Goal: Task Accomplishment & Management: Manage account settings

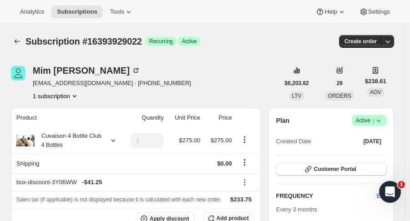
click at [20, 39] on icon "Subscriptions" at bounding box center [17, 41] width 9 height 9
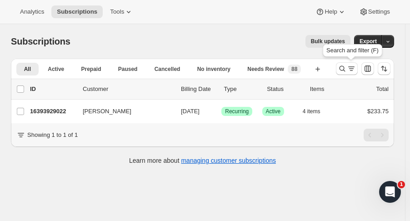
click at [347, 70] on icon "Search and filter results" at bounding box center [342, 68] width 9 height 9
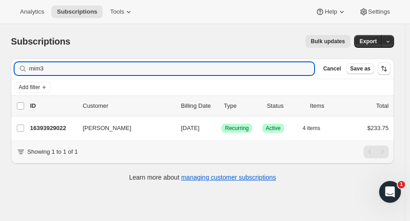
drag, startPoint x: 68, startPoint y: 64, endPoint x: -28, endPoint y: 65, distance: 95.9
click at [0, 65] on html "Analytics Subscriptions Tools Help Settings Skip to content Subscriptions. This…" at bounding box center [205, 110] width 410 height 221
type input "nadine"
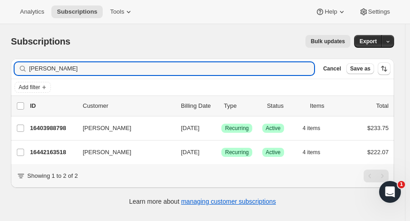
click at [61, 126] on p "16403988798" at bounding box center [52, 128] width 45 height 9
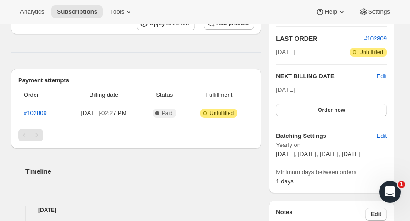
scroll to position [195, 0]
click at [42, 114] on link "#102809" at bounding box center [35, 112] width 23 height 7
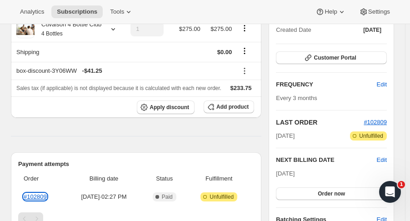
scroll to position [0, 0]
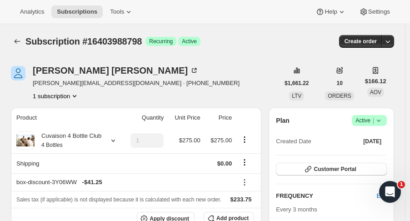
click at [18, 44] on icon "Subscriptions" at bounding box center [17, 41] width 9 height 9
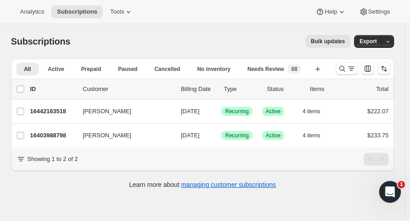
click at [45, 137] on p "16403988798" at bounding box center [52, 135] width 45 height 9
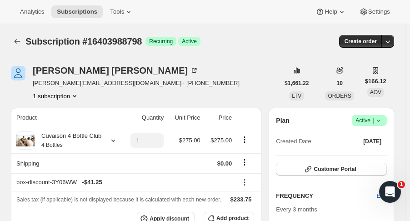
click at [391, 44] on icon "button" at bounding box center [387, 41] width 9 height 9
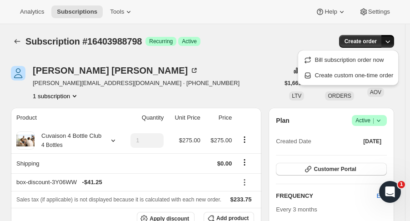
click at [365, 77] on span "Create custom one-time order" at bounding box center [354, 75] width 79 height 7
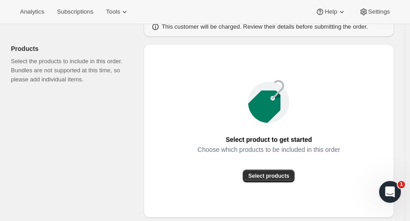
scroll to position [96, 0]
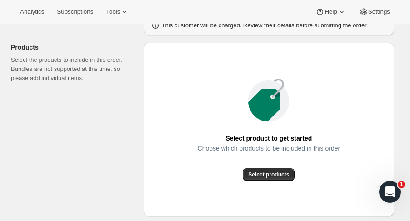
click at [283, 174] on span "Select products" at bounding box center [268, 174] width 41 height 7
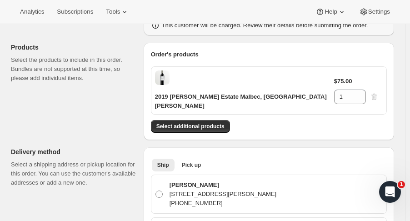
click at [198, 123] on span "Select additional products" at bounding box center [190, 126] width 68 height 7
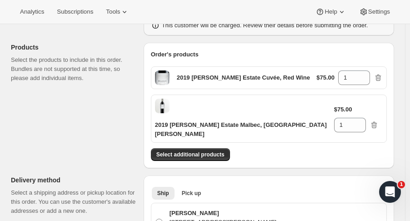
click at [206, 121] on div "Order's products 2019 Brandlin Estate Cuvée, Red Wine $75.00 1 2019 Brandlin Es…" at bounding box center [269, 105] width 236 height 111
click at [210, 151] on span "Select additional products" at bounding box center [190, 154] width 68 height 7
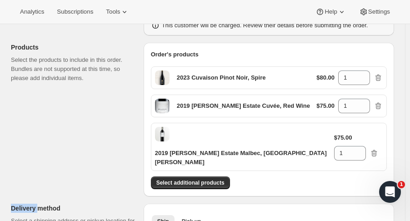
click at [210, 176] on button "Select additional products" at bounding box center [190, 182] width 79 height 13
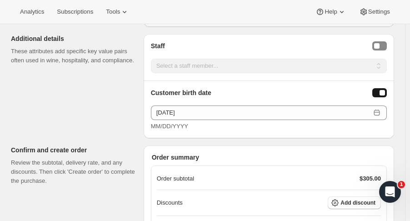
scroll to position [700, 0]
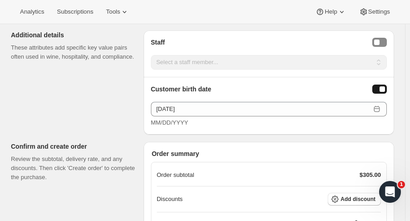
click at [363, 193] on button "Add discount" at bounding box center [354, 199] width 53 height 13
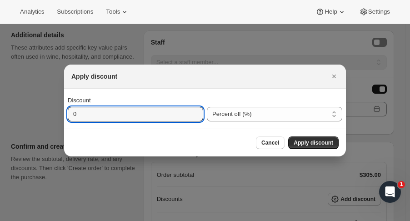
click at [144, 111] on input "0" at bounding box center [129, 114] width 122 height 15
type input "15"
click at [317, 140] on span "Apply discount" at bounding box center [313, 142] width 40 height 7
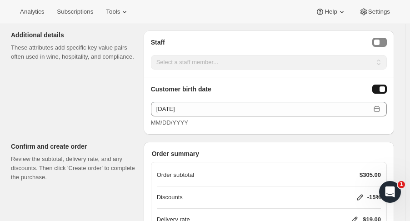
scroll to position [757, 0]
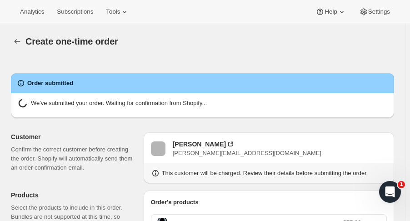
radio input "true"
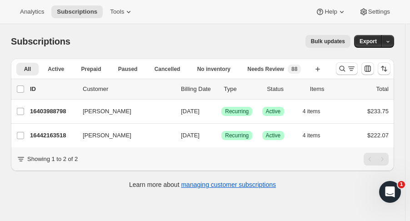
click at [348, 74] on button "Search and filter results" at bounding box center [347, 68] width 22 height 13
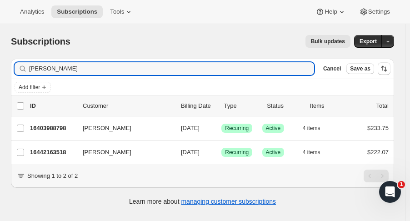
click at [57, 71] on input "[PERSON_NAME]" at bounding box center [171, 68] width 285 height 13
click at [57, 71] on input "nadine" at bounding box center [171, 68] width 285 height 13
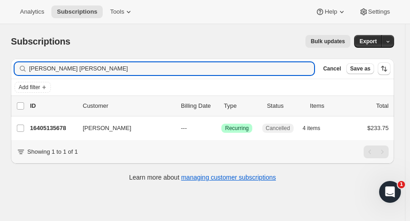
type input "anna ja"
click at [58, 130] on p "16405135678" at bounding box center [52, 128] width 45 height 9
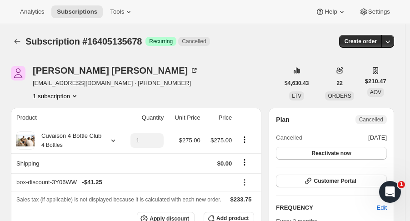
click at [21, 38] on icon "Subscriptions" at bounding box center [17, 41] width 9 height 9
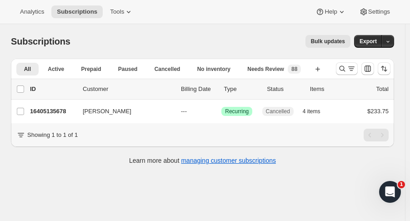
click at [347, 69] on icon "Search and filter results" at bounding box center [342, 68] width 9 height 9
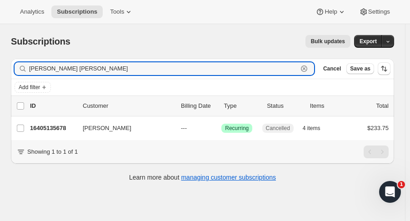
drag, startPoint x: 78, startPoint y: 70, endPoint x: -43, endPoint y: 55, distance: 121.8
click at [0, 55] on html "Analytics Subscriptions Tools Help Settings Skip to content Subscriptions. This…" at bounding box center [205, 110] width 410 height 221
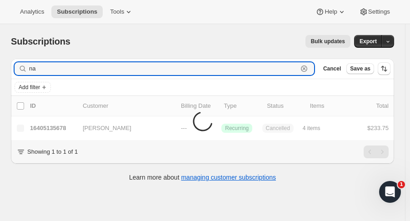
type input "n"
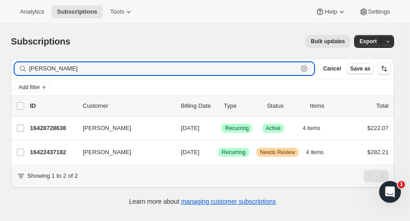
type input "janine"
click at [49, 152] on p "16422437182" at bounding box center [52, 152] width 45 height 9
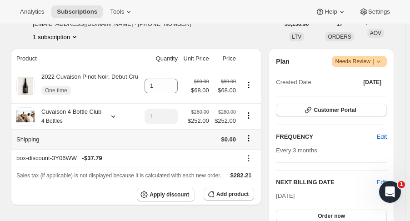
scroll to position [136, 0]
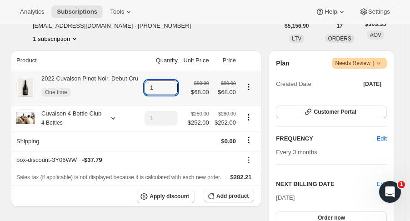
click at [172, 84] on icon at bounding box center [170, 84] width 9 height 9
type input "2"
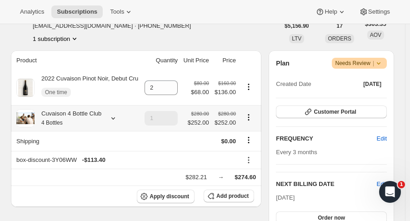
click at [115, 121] on icon at bounding box center [113, 118] width 9 height 9
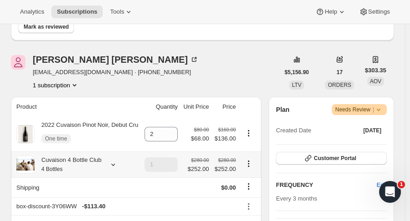
scroll to position [89, 0]
click at [112, 167] on icon at bounding box center [113, 164] width 9 height 9
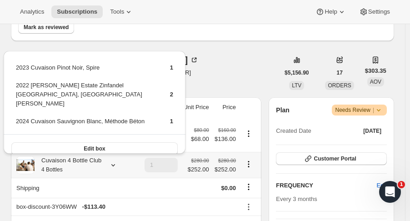
click at [147, 142] on button "Edit box" at bounding box center [94, 148] width 166 height 13
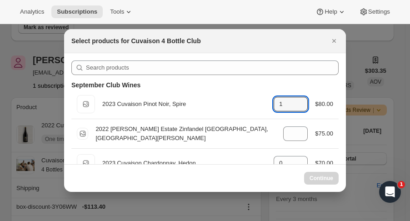
click at [298, 107] on icon ":rln:" at bounding box center [300, 106] width 9 height 9
click at [296, 108] on icon ":rln:" at bounding box center [300, 106] width 9 height 9
click at [299, 110] on icon ":rln:" at bounding box center [300, 106] width 9 height 9
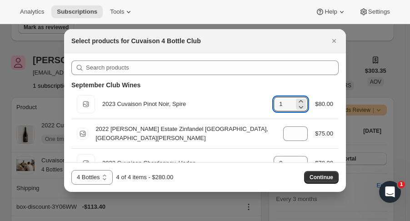
click at [297, 107] on icon ":rln:" at bounding box center [300, 106] width 9 height 9
type input "0"
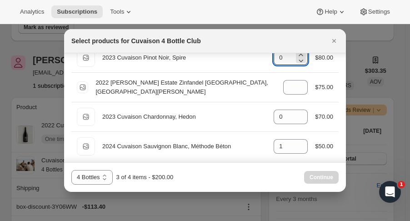
scroll to position [47, 0]
click at [299, 142] on icon ":rln:" at bounding box center [301, 143] width 4 height 2
type input "2"
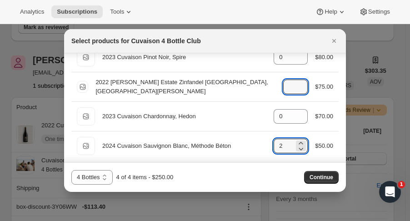
click at [298, 93] on icon ":rln:" at bounding box center [300, 89] width 9 height 9
type input "1"
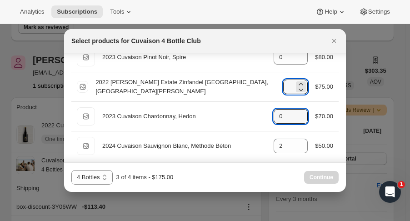
click at [297, 121] on icon ":rln:" at bounding box center [300, 118] width 9 height 9
click at [300, 113] on icon ":rln:" at bounding box center [300, 113] width 9 height 9
type input "1"
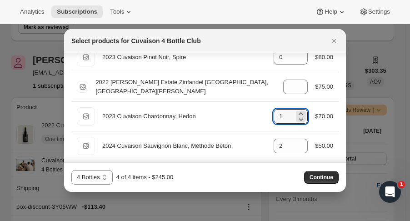
click at [319, 181] on span "Continue" at bounding box center [321, 177] width 24 height 7
type input "1"
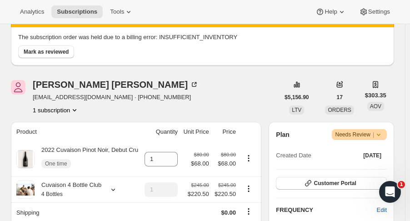
scroll to position [127, 0]
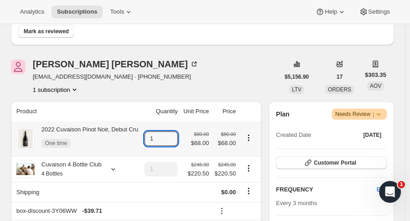
click at [170, 133] on icon at bounding box center [170, 135] width 9 height 9
type input "2"
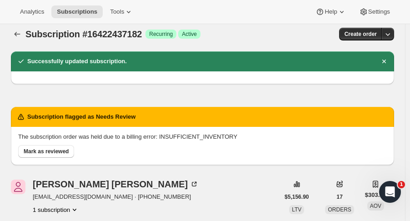
scroll to position [0, 0]
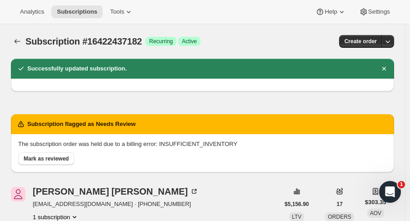
click at [61, 158] on span "Mark as reviewed" at bounding box center [46, 158] width 45 height 7
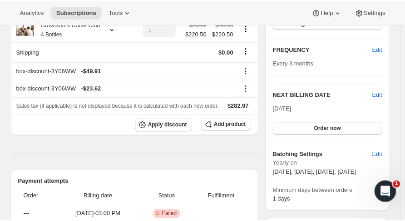
scroll to position [189, 0]
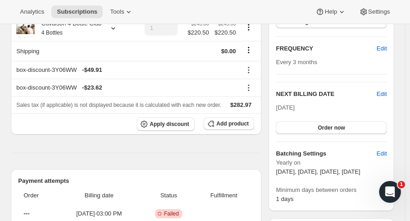
click at [373, 130] on button "Order now" at bounding box center [331, 127] width 111 height 13
click at [365, 129] on button "Click to confirm" at bounding box center [331, 127] width 111 height 13
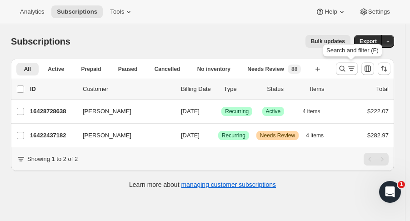
click at [343, 72] on icon "Search and filter results" at bounding box center [342, 68] width 9 height 9
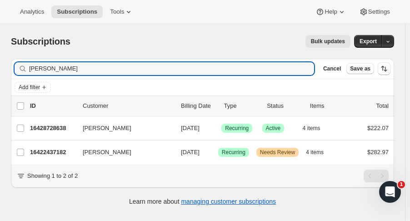
drag, startPoint x: 82, startPoint y: 69, endPoint x: -20, endPoint y: 61, distance: 103.0
click at [0, 61] on html "Analytics Subscriptions Tools Help Settings Skip to content Subscriptions. This…" at bounding box center [205, 110] width 410 height 221
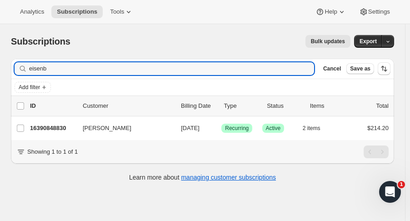
type input "eisenb"
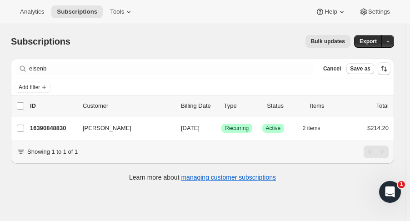
click at [49, 121] on div "Patty Eisenbarth 16390848830 Patty Eisenbarth 11/01/2025 Success Recurring Succ…" at bounding box center [202, 128] width 383 height 24
click at [52, 127] on p "16390848830" at bounding box center [52, 128] width 45 height 9
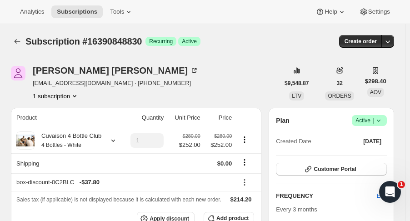
click at [394, 39] on button "button" at bounding box center [387, 41] width 13 height 13
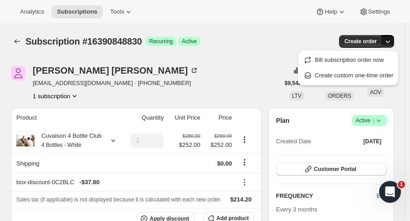
click at [372, 73] on span "Create custom one-time order" at bounding box center [354, 75] width 79 height 7
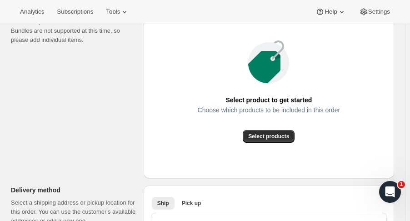
scroll to position [141, 0]
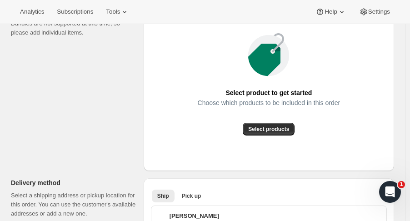
click at [282, 124] on button "Select products" at bounding box center [269, 129] width 52 height 13
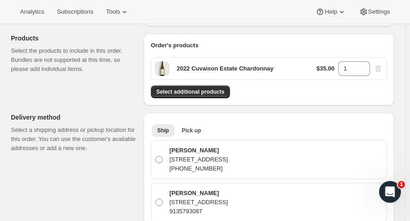
scroll to position [104, 0]
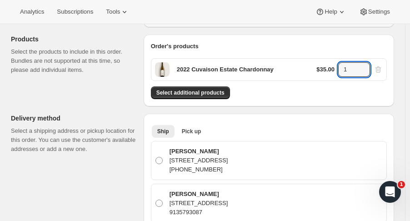
click at [367, 70] on icon at bounding box center [362, 72] width 9 height 9
click at [364, 65] on icon at bounding box center [362, 66] width 9 height 9
type input "3"
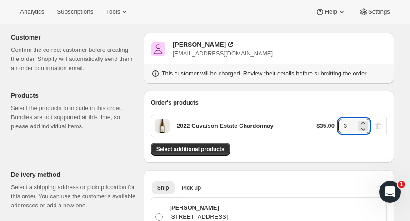
scroll to position [0, 0]
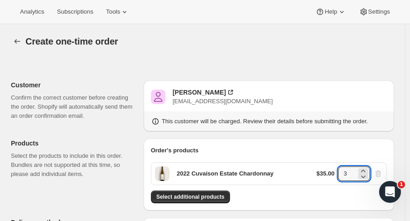
click at [380, 150] on div "Order's products" at bounding box center [269, 150] width 236 height 9
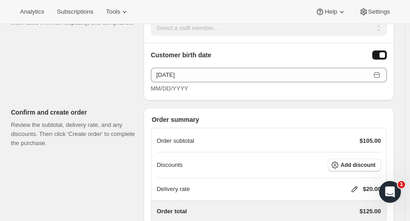
scroll to position [681, 0]
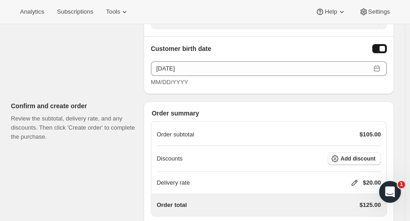
click at [361, 160] on button "Add discount" at bounding box center [354, 158] width 53 height 13
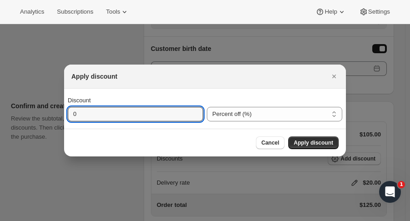
click at [140, 118] on input "0" at bounding box center [129, 114] width 122 height 15
type input "15"
click at [315, 144] on span "Apply discount" at bounding box center [313, 142] width 40 height 7
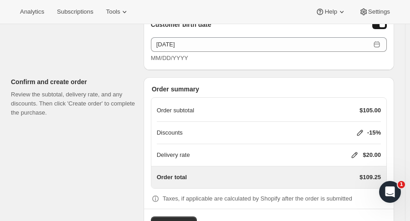
scroll to position [706, 0]
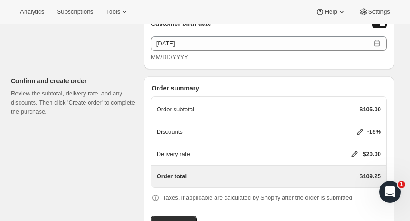
click at [356, 150] on icon at bounding box center [354, 153] width 9 height 9
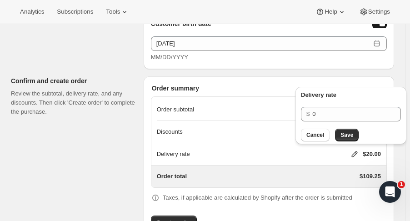
click at [343, 135] on span "Save" at bounding box center [346, 134] width 13 height 7
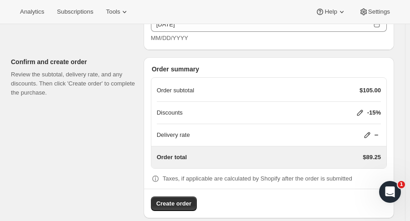
scroll to position [733, 0]
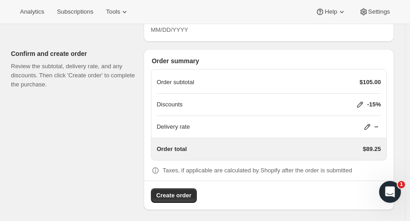
click at [184, 197] on button "Create order" at bounding box center [174, 195] width 46 height 15
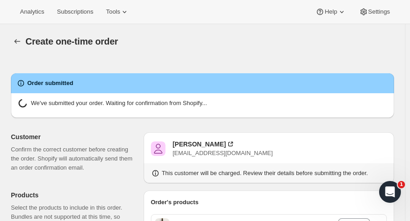
radio input "true"
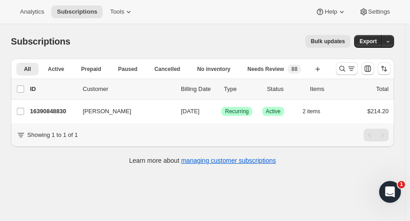
click at [345, 70] on icon "Search and filter results" at bounding box center [342, 69] width 6 height 6
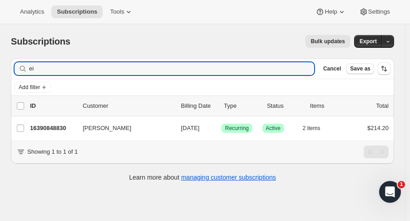
type input "e"
type input "gary ava"
click at [57, 133] on div "16374694206 Gary Avants 11/01/2025 Success Recurring Success Active 4 items $23…" at bounding box center [209, 128] width 358 height 13
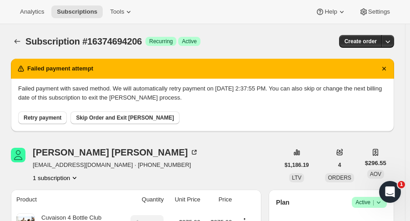
click at [51, 122] on button "Retry payment" at bounding box center [42, 117] width 49 height 13
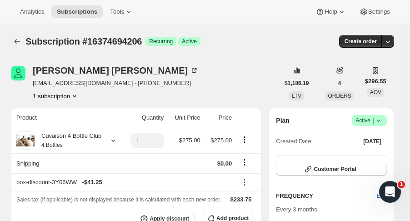
click at [14, 40] on icon "Subscriptions" at bounding box center [17, 41] width 9 height 9
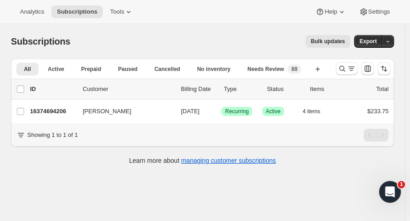
click at [347, 70] on icon "Search and filter results" at bounding box center [342, 68] width 9 height 9
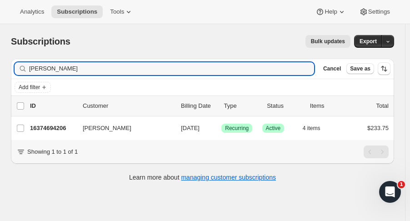
click at [70, 69] on input "[PERSON_NAME]" at bounding box center [171, 68] width 285 height 13
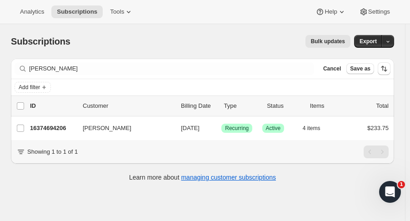
click at [53, 129] on p "16374694206" at bounding box center [52, 128] width 45 height 9
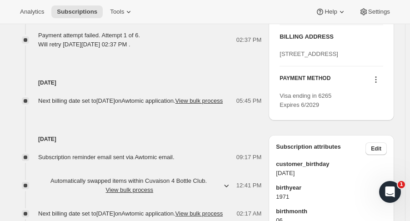
scroll to position [460, 0]
click at [375, 85] on button at bounding box center [375, 80] width 15 height 10
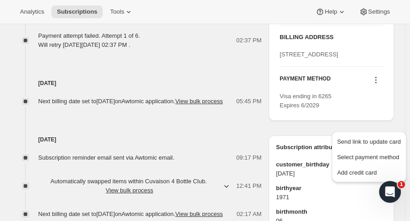
click at [389, 156] on span "Select payment method" at bounding box center [368, 157] width 62 height 7
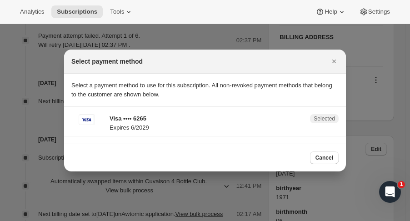
click at [333, 62] on icon "Close" at bounding box center [333, 61] width 9 height 9
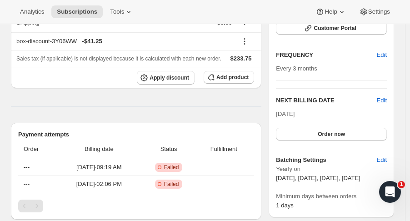
scroll to position [141, 0]
click at [29, 167] on span "---" at bounding box center [27, 167] width 6 height 7
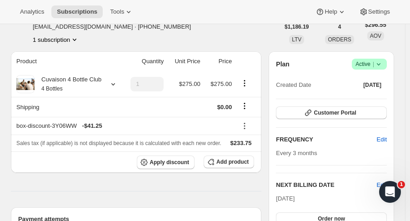
scroll to position [50, 0]
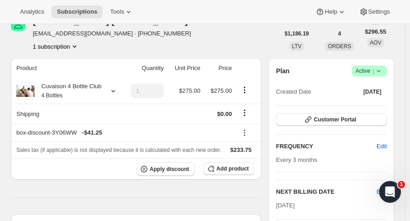
click at [112, 91] on icon at bounding box center [113, 90] width 9 height 9
click at [210, 43] on div "[PERSON_NAME] [EMAIL_ADDRESS][DOMAIN_NAME] · [PHONE_NUMBER] 1 subscription" at bounding box center [145, 33] width 268 height 35
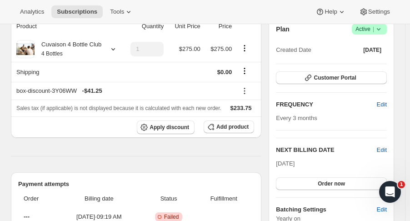
scroll to position [90, 0]
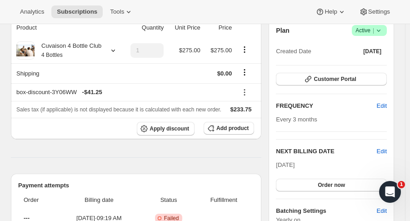
click at [353, 184] on button "Order now" at bounding box center [331, 185] width 111 height 13
click at [350, 185] on span "Click to confirm" at bounding box center [331, 184] width 41 height 7
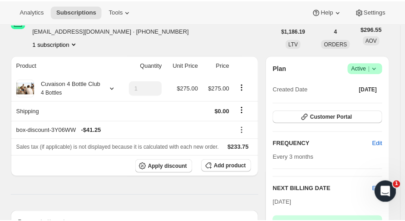
scroll to position [0, 0]
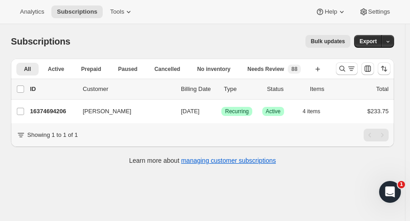
click at [63, 111] on p "16374694206" at bounding box center [52, 111] width 45 height 9
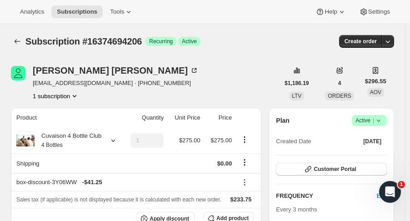
click at [392, 45] on icon "button" at bounding box center [387, 41] width 9 height 9
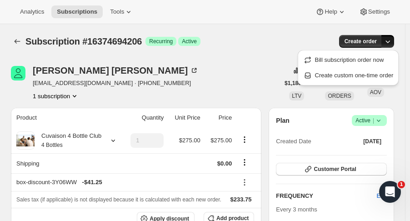
click at [153, 92] on div "Gary Avants Gavants28@gmail.com · +12103862663 1 subscription" at bounding box center [145, 83] width 268 height 35
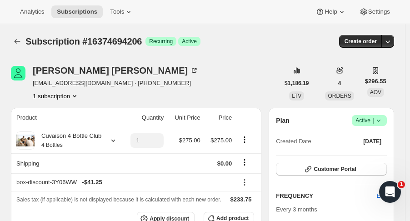
click at [112, 140] on icon at bounding box center [113, 140] width 9 height 9
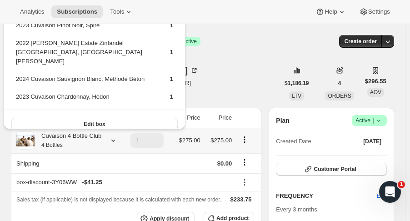
click at [235, 56] on div "Subscription #16374694206. This page is ready Subscription #16374694206 Success…" at bounding box center [202, 41] width 383 height 35
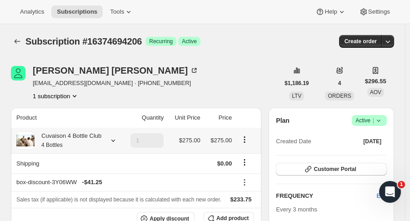
click at [389, 45] on icon "button" at bounding box center [387, 41] width 9 height 9
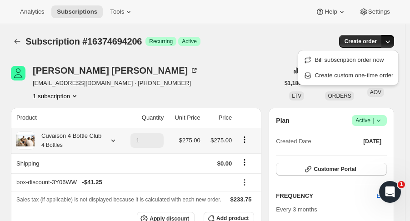
click at [383, 78] on span "Create custom one-time order" at bounding box center [354, 75] width 79 height 7
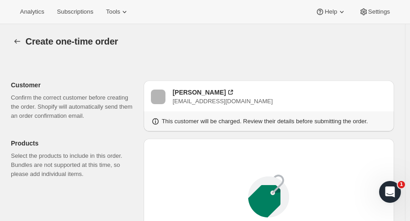
click at [16, 37] on icon "button" at bounding box center [17, 41] width 9 height 9
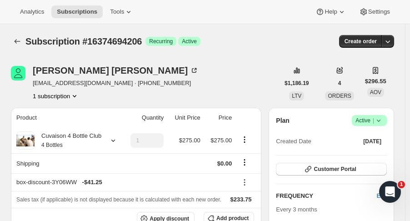
click at [392, 45] on icon "button" at bounding box center [387, 41] width 9 height 9
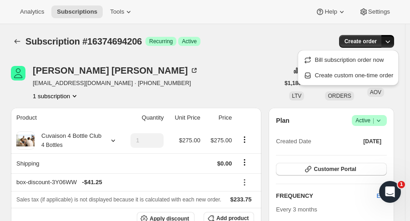
click at [387, 79] on span "Create custom one-time order" at bounding box center [354, 75] width 79 height 7
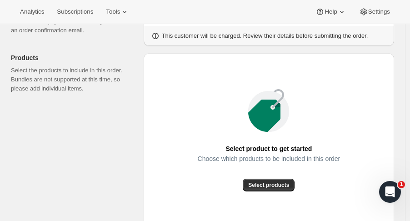
scroll to position [85, 0]
click at [275, 189] on button "Select products" at bounding box center [269, 185] width 52 height 13
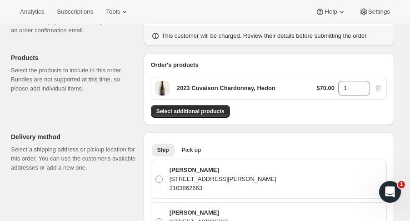
click at [222, 115] on button "Select additional products" at bounding box center [190, 111] width 79 height 13
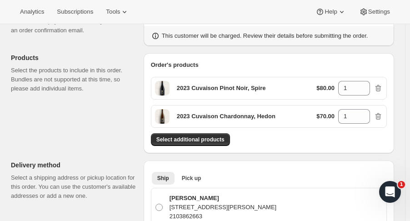
click at [217, 142] on span "Select additional products" at bounding box center [190, 139] width 68 height 7
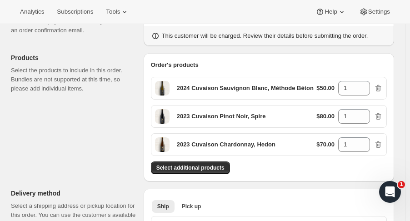
click at [217, 168] on span "Select additional products" at bounding box center [190, 167] width 68 height 7
click at [383, 84] on icon "button" at bounding box center [377, 88] width 9 height 9
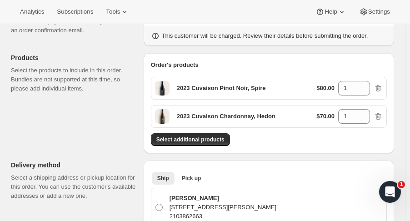
click at [378, 88] on icon "button" at bounding box center [377, 88] width 1 height 3
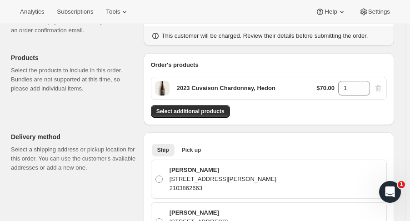
click at [383, 94] on div "$70.00 1" at bounding box center [349, 88] width 66 height 15
click at [383, 89] on div "$70.00 1" at bounding box center [349, 88] width 66 height 15
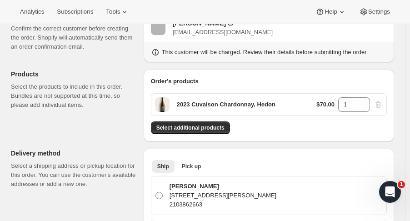
scroll to position [0, 0]
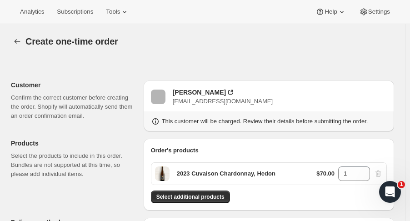
click at [20, 44] on icon "button" at bounding box center [17, 41] width 9 height 9
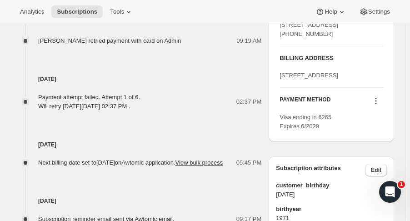
scroll to position [439, 0]
click at [377, 102] on icon at bounding box center [375, 100] width 1 height 1
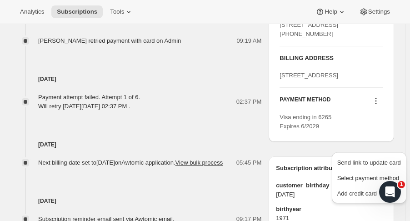
click at [358, 198] on button "Add credit card" at bounding box center [368, 193] width 69 height 15
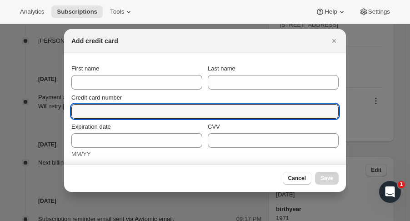
click at [115, 111] on input "Credit card number" at bounding box center [201, 111] width 260 height 15
paste input "4388 5761 8556 6265"
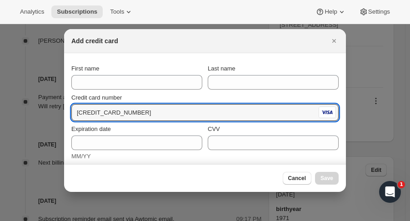
type input "4388 5761 8556 6265"
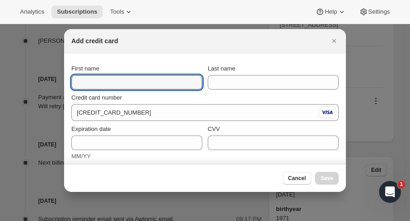
click at [110, 79] on input "First name" at bounding box center [136, 82] width 131 height 15
type input "Gary"
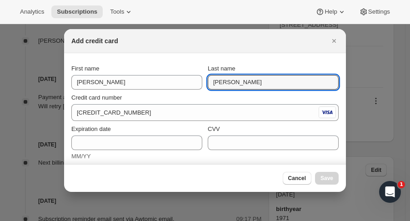
type input "Avants"
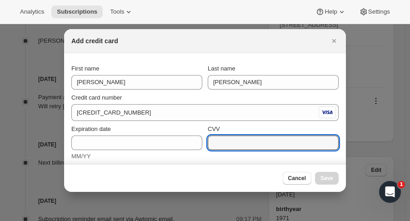
click at [215, 142] on input "CVV" at bounding box center [273, 142] width 131 height 15
type input "323"
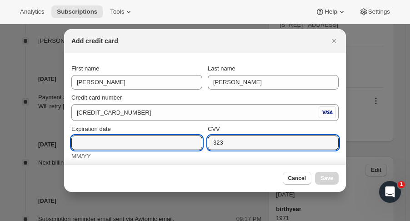
click at [152, 138] on input "Expiration date" at bounding box center [136, 142] width 131 height 15
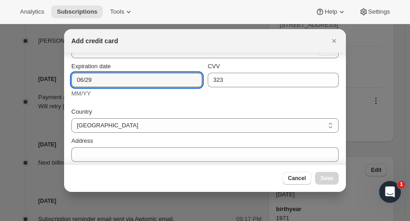
scroll to position [61, 0]
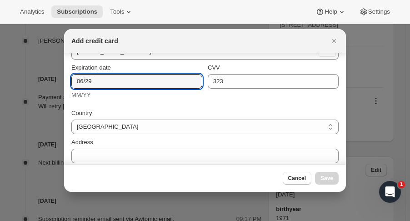
type input "06/29"
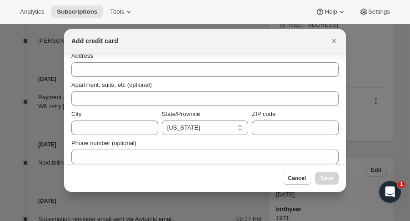
scroll to position [154, 0]
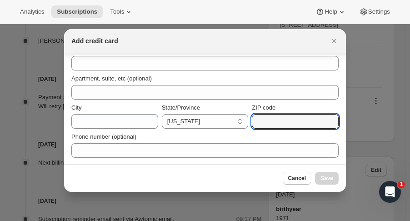
click at [285, 121] on input "ZIP code" at bounding box center [295, 121] width 87 height 15
type input "78261"
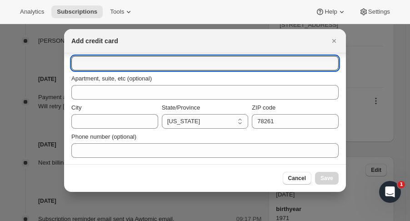
paste input "24346 Mateo Rdg"
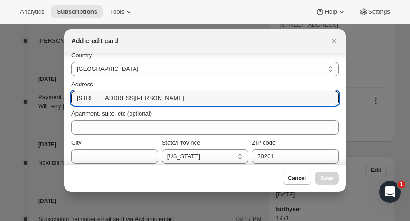
scroll to position [119, 0]
type input "24346 Mateo Rdg"
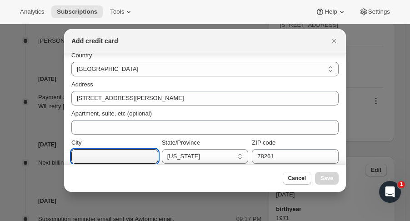
click at [115, 155] on input "City" at bounding box center [114, 156] width 87 height 15
type input "San Antonia"
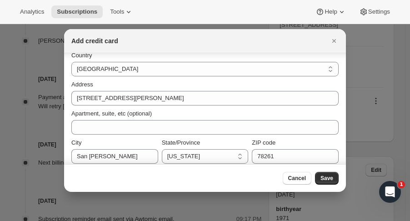
select select "TX"
click at [330, 178] on span "Save" at bounding box center [326, 177] width 13 height 7
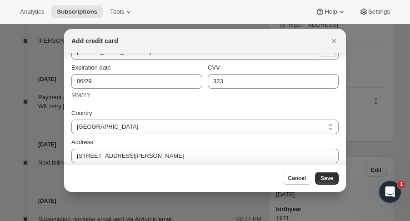
scroll to position [0, 0]
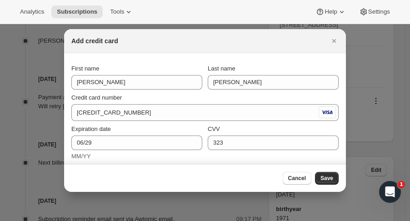
click at [333, 41] on icon "Close" at bounding box center [334, 41] width 4 height 4
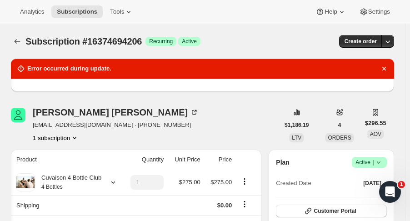
click at [390, 46] on icon "button" at bounding box center [387, 41] width 9 height 9
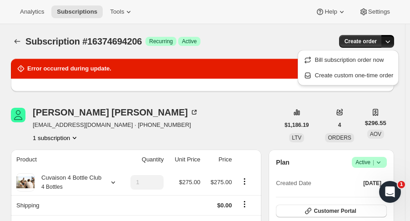
click at [387, 77] on span "Create custom one-time order" at bounding box center [354, 75] width 79 height 7
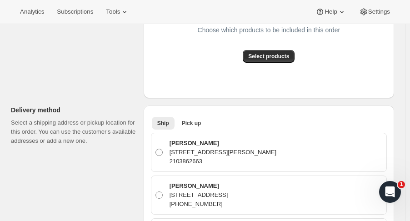
scroll to position [213, 0]
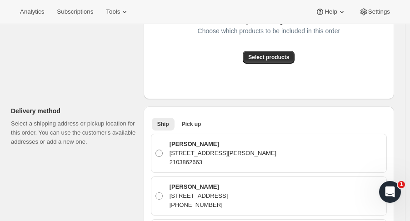
click at [272, 61] on button "Select products" at bounding box center [269, 57] width 52 height 13
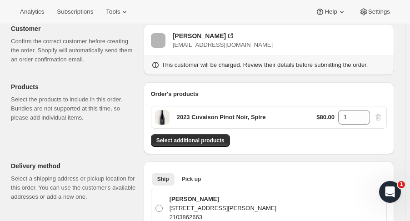
scroll to position [0, 0]
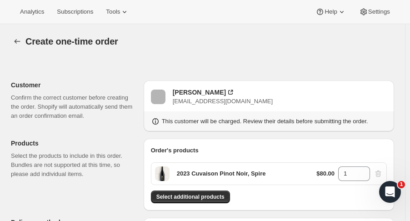
click at [211, 199] on span "Select additional products" at bounding box center [190, 196] width 68 height 7
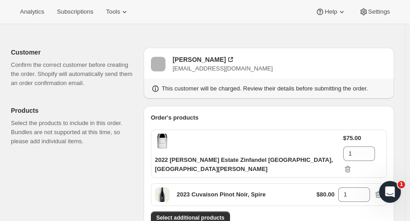
scroll to position [45, 0]
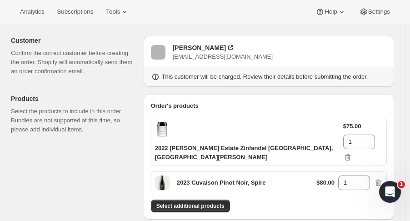
click at [211, 202] on span "Select additional products" at bounding box center [190, 205] width 68 height 7
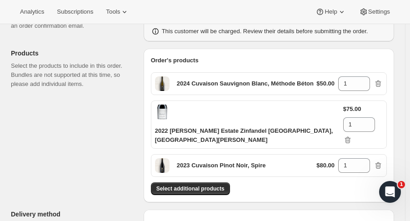
scroll to position [94, 0]
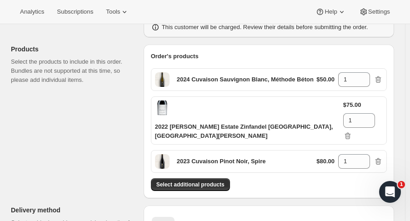
click at [196, 181] on span "Select additional products" at bounding box center [190, 184] width 68 height 7
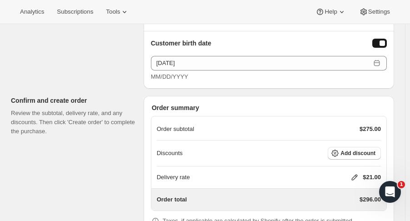
scroll to position [813, 0]
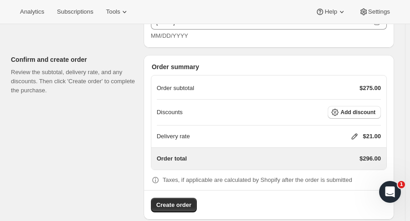
click at [355, 132] on icon at bounding box center [354, 136] width 9 height 9
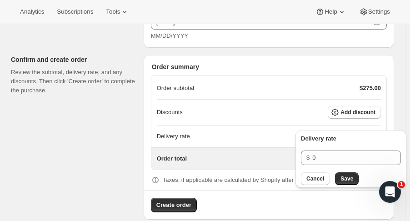
click at [347, 182] on span "Save" at bounding box center [346, 178] width 13 height 7
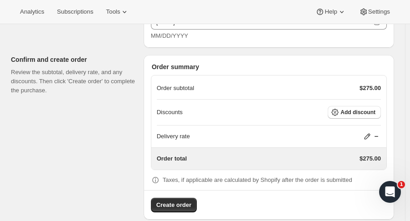
click at [373, 109] on span "Add discount" at bounding box center [357, 112] width 35 height 7
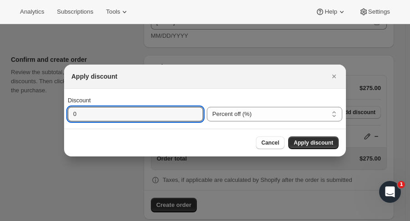
click at [183, 116] on input "0" at bounding box center [129, 114] width 122 height 15
type input "15"
click at [323, 145] on span "Apply discount" at bounding box center [313, 142] width 40 height 7
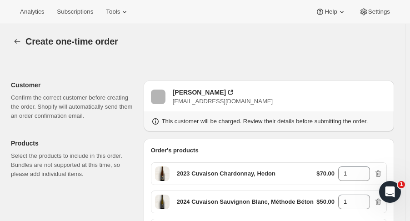
scroll to position [809, 0]
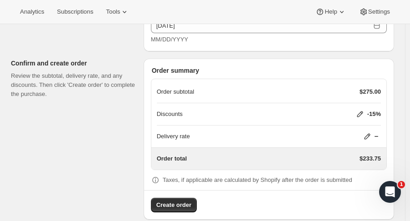
click at [177, 200] on span "Create order" at bounding box center [173, 204] width 35 height 9
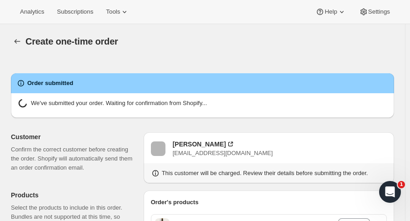
radio input "true"
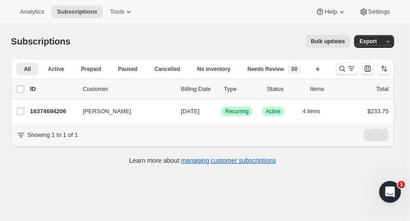
click at [51, 115] on p "16374694206" at bounding box center [52, 111] width 45 height 9
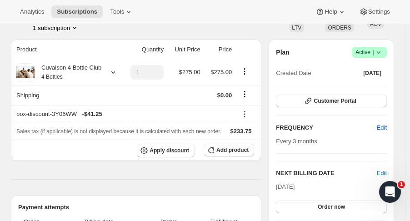
scroll to position [68, 0]
click at [245, 73] on icon "Product actions" at bounding box center [244, 71] width 9 height 9
click at [244, 98] on button "Remove" at bounding box center [247, 104] width 27 height 15
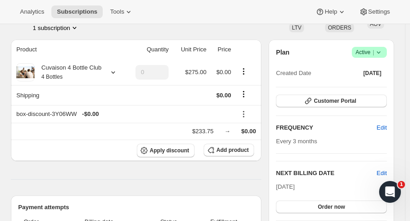
scroll to position [119, 0]
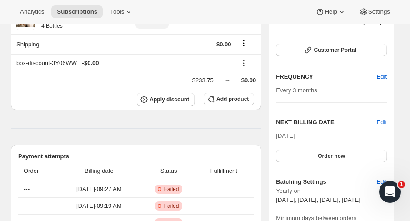
type input "1"
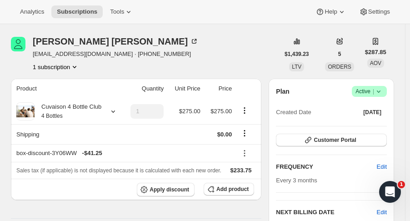
scroll to position [0, 0]
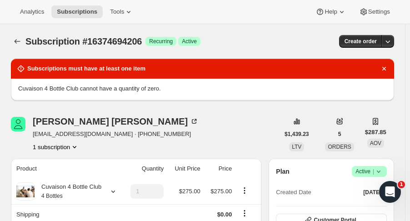
click at [388, 69] on icon "Dismiss notification" at bounding box center [383, 68] width 9 height 9
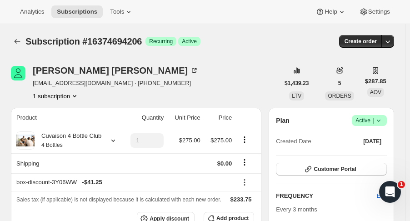
click at [17, 41] on icon "Subscriptions" at bounding box center [18, 41] width 6 height 5
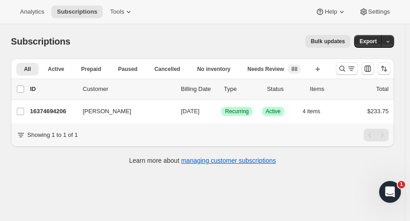
click at [347, 70] on icon "Search and filter results" at bounding box center [342, 68] width 9 height 9
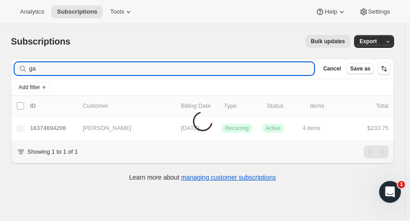
type input "g"
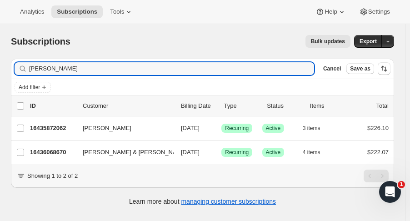
type input "[PERSON_NAME]"
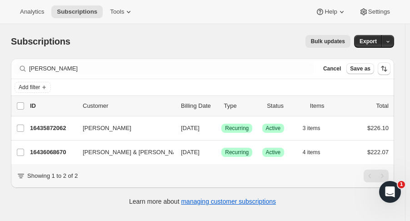
click at [64, 153] on p "16436068670" at bounding box center [52, 152] width 45 height 9
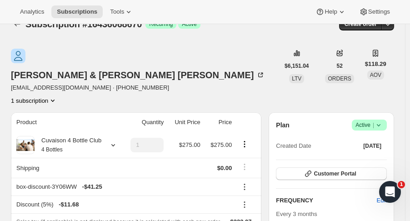
scroll to position [15, 0]
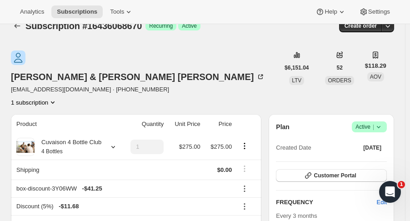
click at [112, 142] on icon at bounding box center [113, 146] width 9 height 9
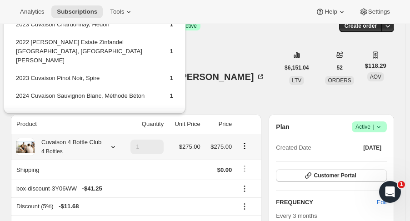
click at [232, 60] on div "[PERSON_NAME] & [PERSON_NAME] [EMAIL_ADDRESS][DOMAIN_NAME] · [PHONE_NUMBER] 1 s…" at bounding box center [145, 78] width 268 height 56
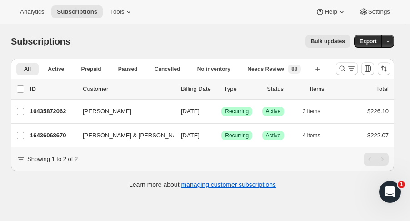
click at [63, 111] on p "16435872062" at bounding box center [52, 111] width 45 height 9
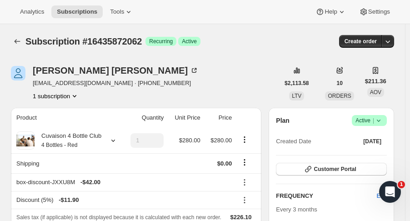
click at [112, 140] on icon at bounding box center [113, 140] width 9 height 9
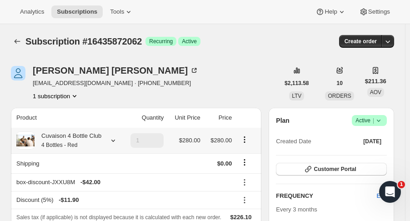
click at [20, 45] on icon "Subscriptions" at bounding box center [17, 41] width 9 height 9
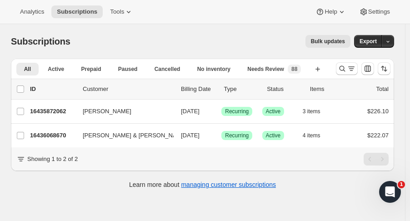
click at [346, 70] on icon "Search and filter results" at bounding box center [342, 68] width 9 height 9
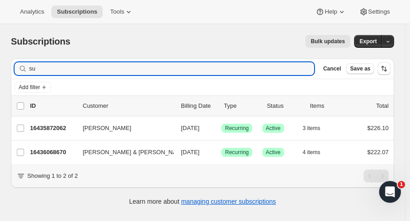
type input "s"
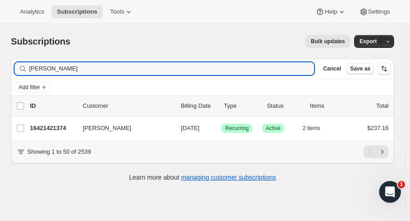
type input "[PERSON_NAME]"
click at [53, 130] on p "16421421374" at bounding box center [52, 128] width 45 height 9
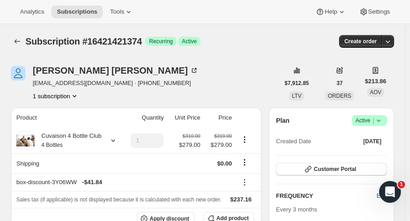
click at [64, 140] on div "Cuvaison 4 Bottle Club 4 Bottles" at bounding box center [68, 140] width 67 height 18
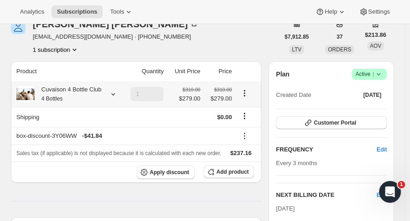
scroll to position [42, 0]
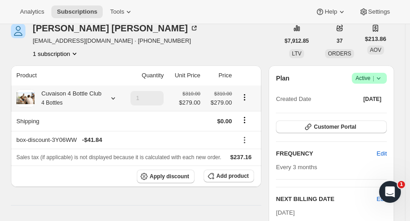
click at [112, 98] on icon at bounding box center [113, 98] width 9 height 9
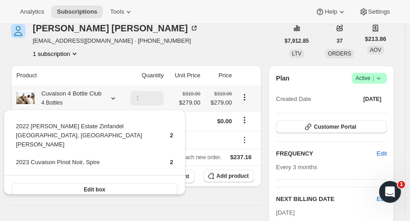
scroll to position [0, 0]
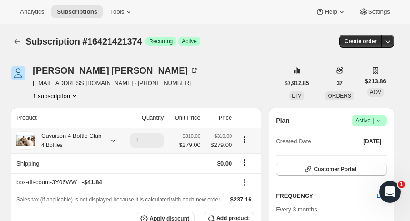
click at [14, 43] on icon "Subscriptions" at bounding box center [17, 41] width 9 height 9
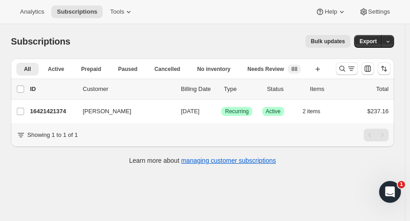
click at [343, 70] on icon "Search and filter results" at bounding box center [342, 68] width 9 height 9
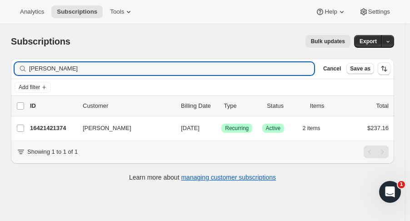
drag, startPoint x: 59, startPoint y: 65, endPoint x: -61, endPoint y: 65, distance: 119.9
click at [0, 65] on html "Analytics Subscriptions Tools Help Settings Skip to content Subscriptions. This…" at bounding box center [205, 110] width 410 height 221
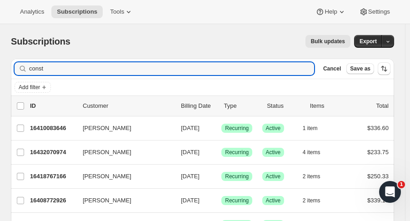
type input "const"
click at [61, 202] on p "16408772926" at bounding box center [52, 200] width 45 height 9
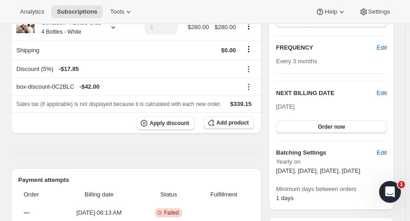
scroll to position [149, 0]
click at [368, 125] on button "Order now" at bounding box center [331, 126] width 111 height 13
click at [371, 124] on button "Click to confirm" at bounding box center [331, 126] width 111 height 13
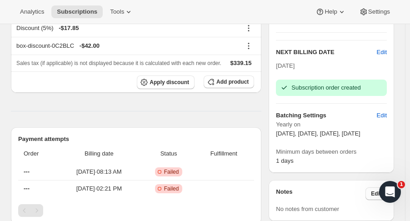
scroll to position [0, 0]
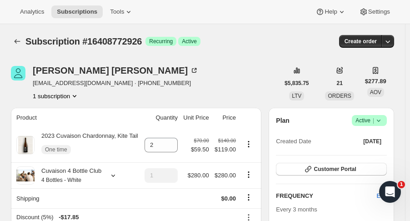
click at [18, 45] on icon "Subscriptions" at bounding box center [17, 41] width 9 height 9
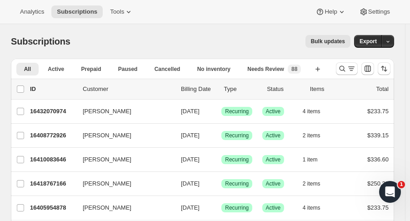
click at [49, 136] on p "16408772926" at bounding box center [52, 135] width 45 height 9
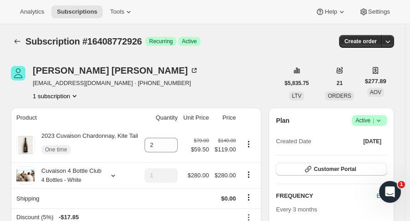
click at [20, 40] on icon "Subscriptions" at bounding box center [17, 41] width 9 height 9
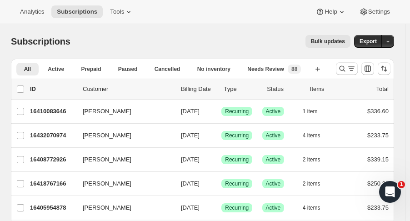
click at [49, 155] on p "16408772926" at bounding box center [52, 159] width 45 height 9
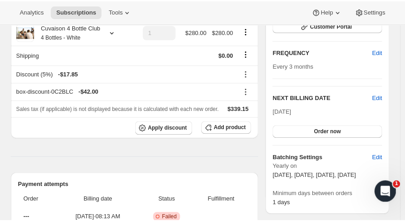
scroll to position [143, 0]
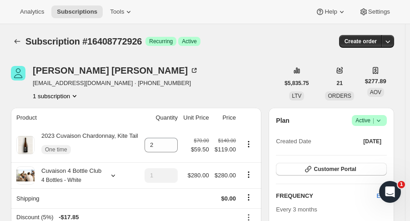
click at [30, 17] on button "Analytics" at bounding box center [32, 11] width 35 height 13
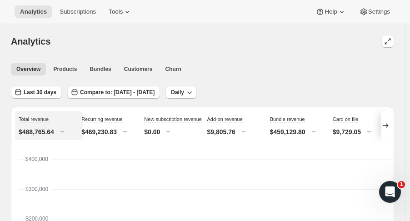
click at [65, 10] on span "Subscriptions" at bounding box center [78, 11] width 36 height 7
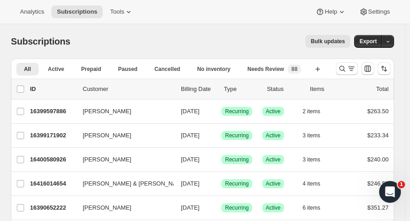
click at [345, 65] on icon "Search and filter results" at bounding box center [342, 68] width 9 height 9
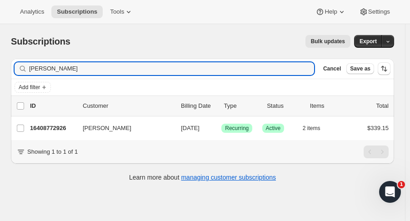
type input "[PERSON_NAME]"
click at [61, 124] on p "16408772926" at bounding box center [52, 128] width 45 height 9
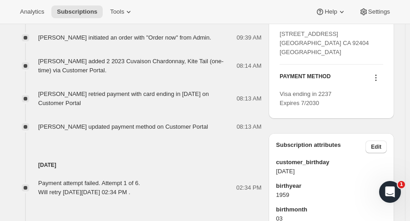
scroll to position [472, 0]
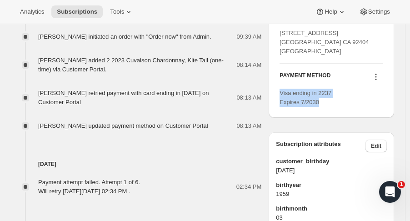
drag, startPoint x: 326, startPoint y: 131, endPoint x: 283, endPoint y: 116, distance: 46.0
click at [283, 107] on div "Visa ending in 2237 Expires 7/2030" at bounding box center [331, 98] width 104 height 18
copy span "Visa ending in 2237 Expires 7/2030"
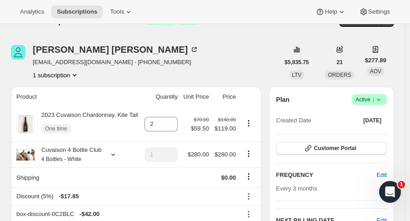
scroll to position [0, 0]
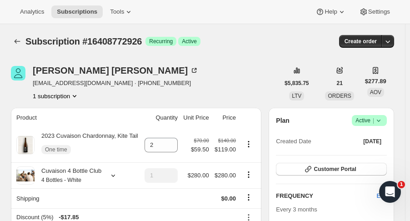
click at [18, 43] on icon "Subscriptions" at bounding box center [17, 41] width 9 height 9
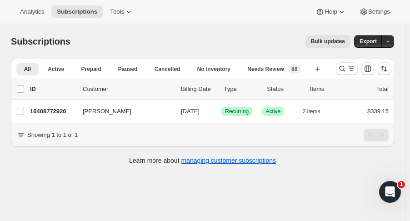
click at [345, 68] on icon "Search and filter results" at bounding box center [342, 68] width 9 height 9
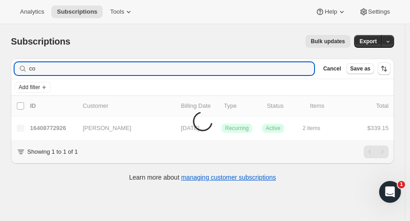
type input "c"
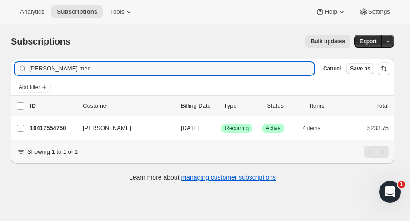
type input "[PERSON_NAME] men"
click at [57, 129] on p "16417554750" at bounding box center [52, 128] width 45 height 9
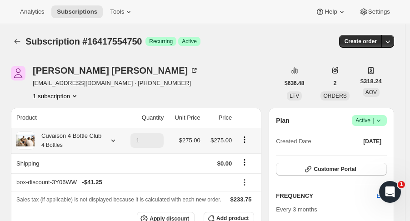
click at [383, 121] on icon at bounding box center [378, 120] width 9 height 9
click at [382, 156] on span "Cancel subscription" at bounding box center [373, 153] width 51 height 7
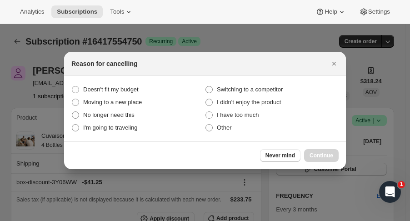
click at [218, 129] on span "Other" at bounding box center [224, 127] width 15 height 7
click at [206, 124] on input "Other" at bounding box center [205, 124] width 0 height 0
radio input "true"
click at [324, 156] on span "Continue" at bounding box center [321, 155] width 24 height 7
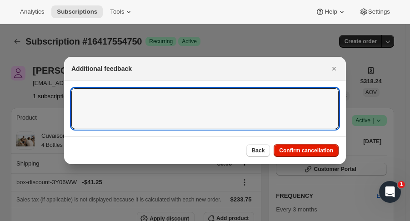
click at [275, 106] on textarea ":rni:" at bounding box center [204, 108] width 267 height 41
type textarea "Misunderstood memberships"
click at [334, 152] on button "Confirm cancellation" at bounding box center [305, 150] width 65 height 13
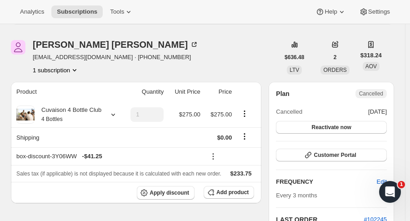
scroll to position [164, 0]
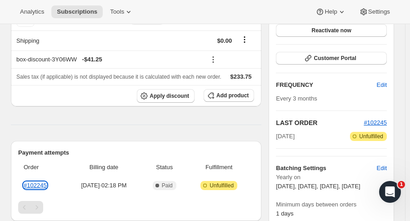
click at [44, 182] on link "#102245" at bounding box center [35, 185] width 23 height 7
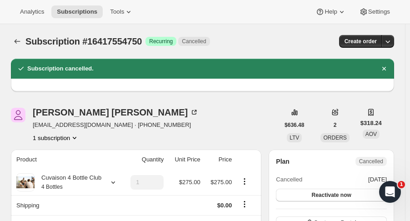
click at [14, 40] on icon "Subscriptions" at bounding box center [17, 41] width 9 height 9
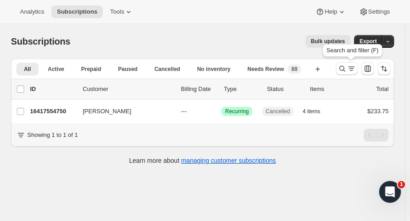
click at [345, 66] on icon "Search and filter results" at bounding box center [342, 69] width 6 height 6
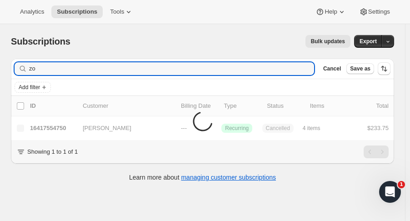
type input "z"
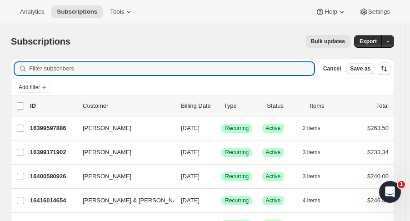
click at [122, 69] on input "Filter subscribers" at bounding box center [171, 68] width 285 height 13
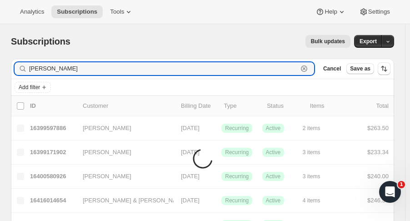
type input "[PERSON_NAME]"
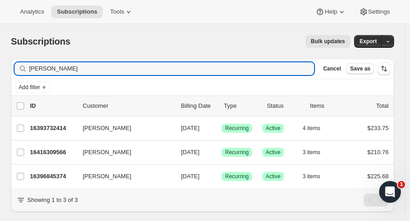
click at [38, 173] on p "16396845374" at bounding box center [52, 176] width 45 height 9
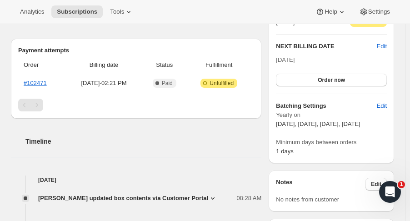
scroll to position [247, 0]
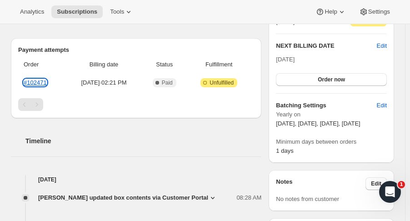
click at [40, 79] on link "#102471" at bounding box center [35, 82] width 23 height 7
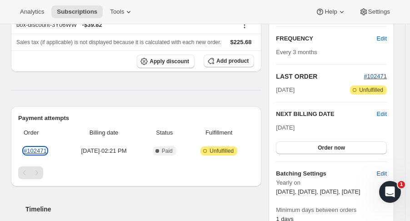
scroll to position [0, 0]
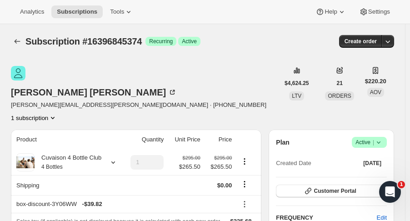
click at [109, 158] on icon at bounding box center [113, 162] width 9 height 9
click at [229, 55] on div "Subscription #16396845374. This page is ready Subscription #16396845374 Success…" at bounding box center [202, 41] width 383 height 35
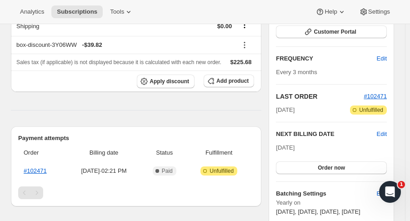
scroll to position [170, 0]
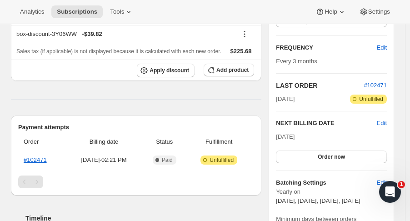
click at [380, 150] on button "Order now" at bounding box center [331, 156] width 111 height 13
click at [372, 150] on button "Click to confirm" at bounding box center [331, 156] width 111 height 13
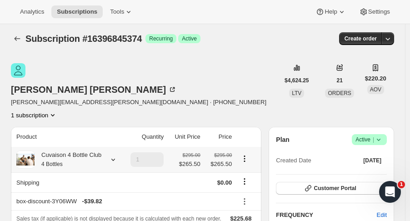
scroll to position [0, 0]
